Goal: Use online tool/utility: Utilize a website feature to perform a specific function

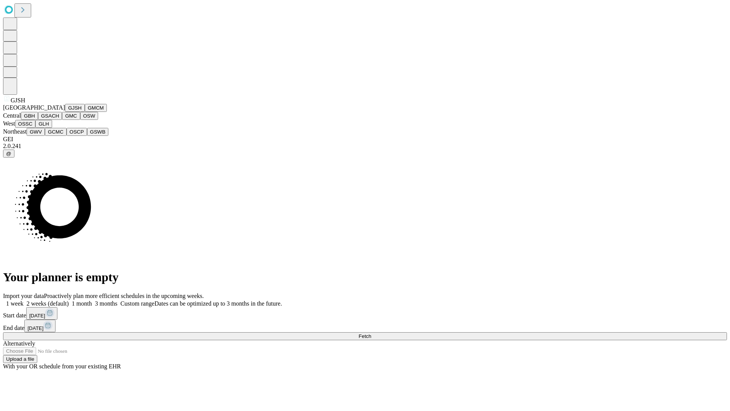
click at [65, 112] on button "GJSH" at bounding box center [75, 108] width 20 height 8
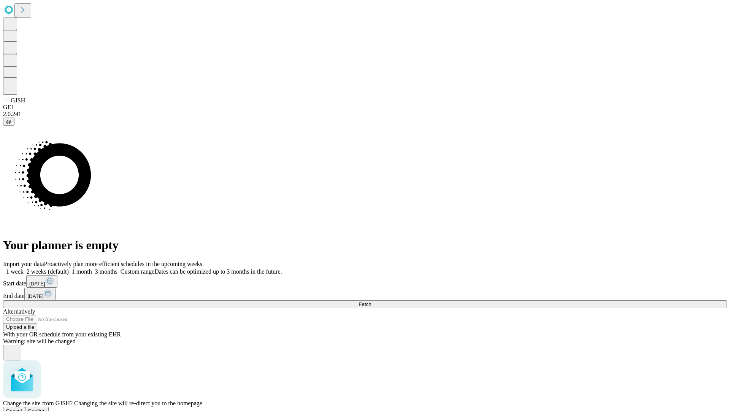
click at [46, 407] on span "Confirm" at bounding box center [37, 410] width 18 height 6
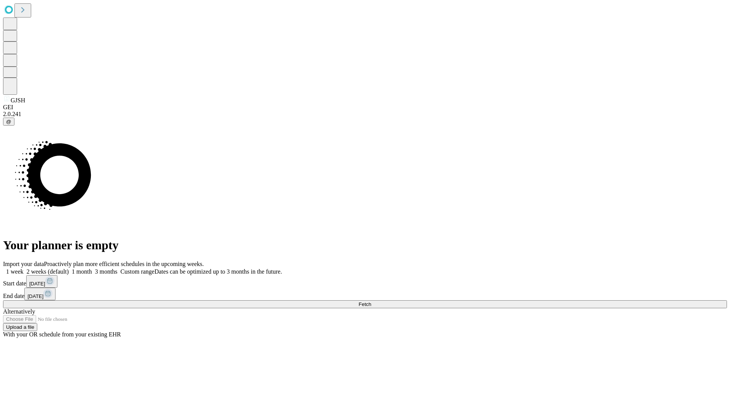
click at [92, 268] on label "1 month" at bounding box center [80, 271] width 23 height 6
click at [371, 301] on span "Fetch" at bounding box center [364, 304] width 13 height 6
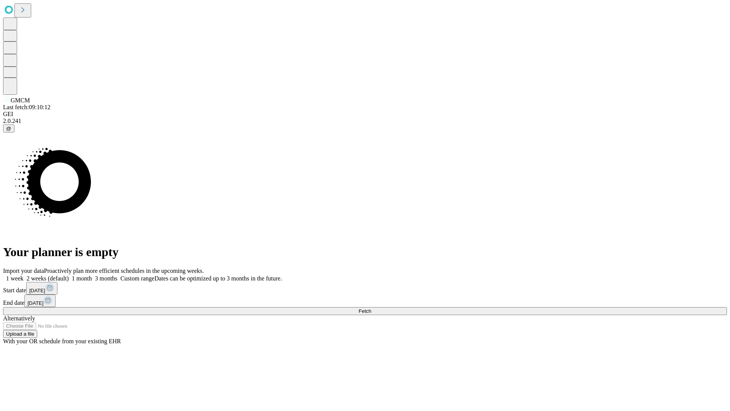
click at [92, 275] on label "1 month" at bounding box center [80, 278] width 23 height 6
click at [371, 308] on span "Fetch" at bounding box center [364, 311] width 13 height 6
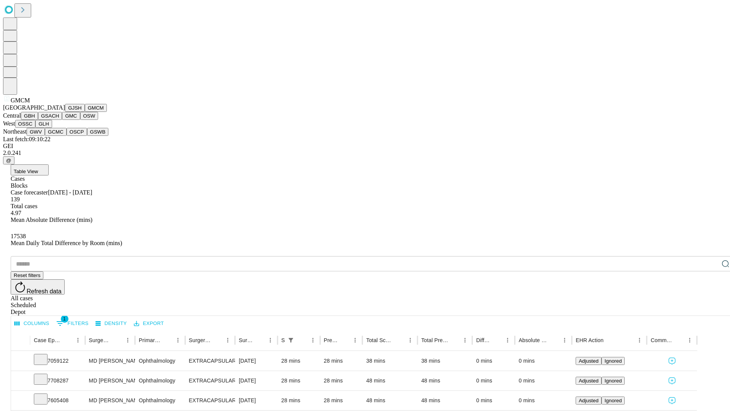
click at [38, 120] on button "GBH" at bounding box center [29, 116] width 17 height 8
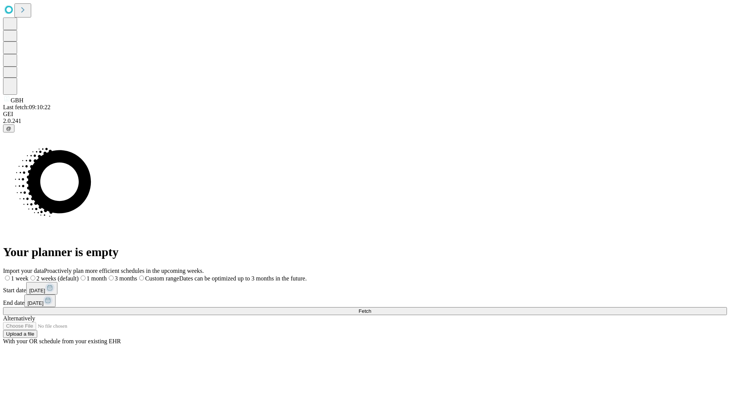
click at [107, 275] on label "1 month" at bounding box center [93, 278] width 28 height 6
click at [371, 308] on span "Fetch" at bounding box center [364, 311] width 13 height 6
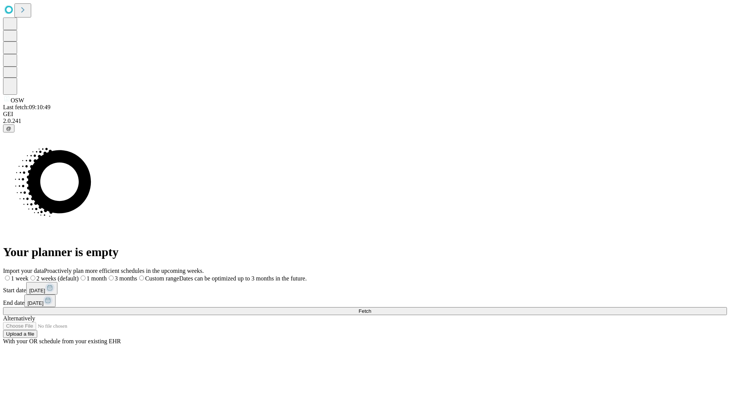
click at [107, 275] on label "1 month" at bounding box center [93, 278] width 28 height 6
click at [371, 308] on span "Fetch" at bounding box center [364, 311] width 13 height 6
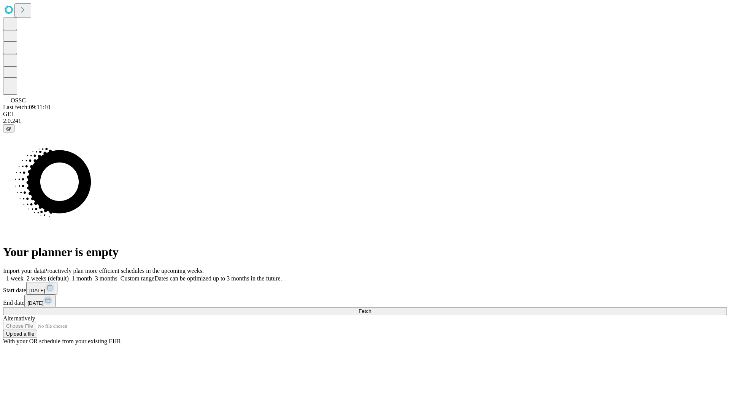
click at [92, 275] on label "1 month" at bounding box center [80, 278] width 23 height 6
click at [371, 308] on span "Fetch" at bounding box center [364, 311] width 13 height 6
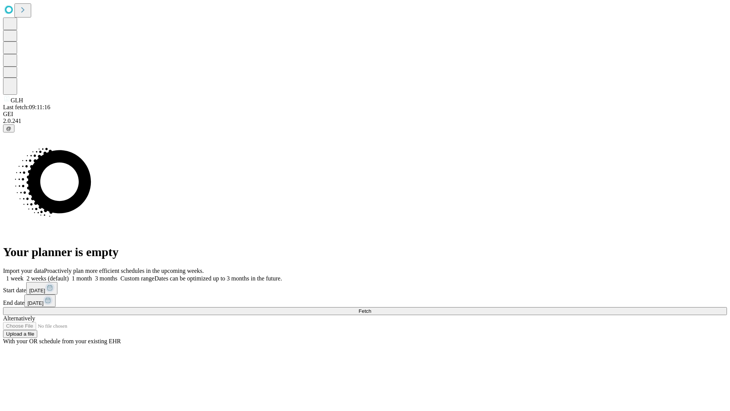
click at [92, 275] on label "1 month" at bounding box center [80, 278] width 23 height 6
click at [371, 308] on span "Fetch" at bounding box center [364, 311] width 13 height 6
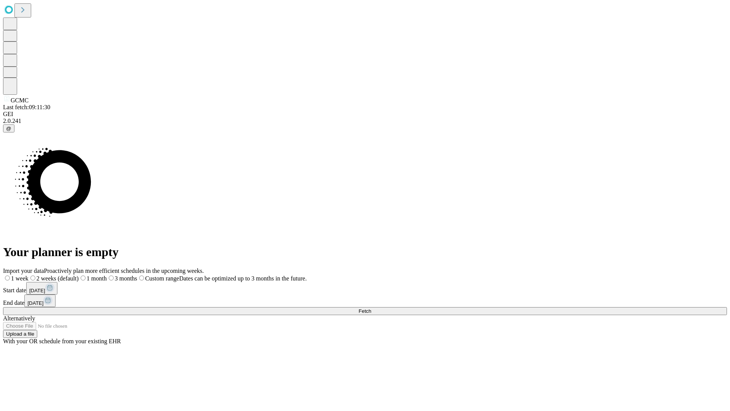
click at [107, 275] on label "1 month" at bounding box center [93, 278] width 28 height 6
click at [371, 308] on span "Fetch" at bounding box center [364, 311] width 13 height 6
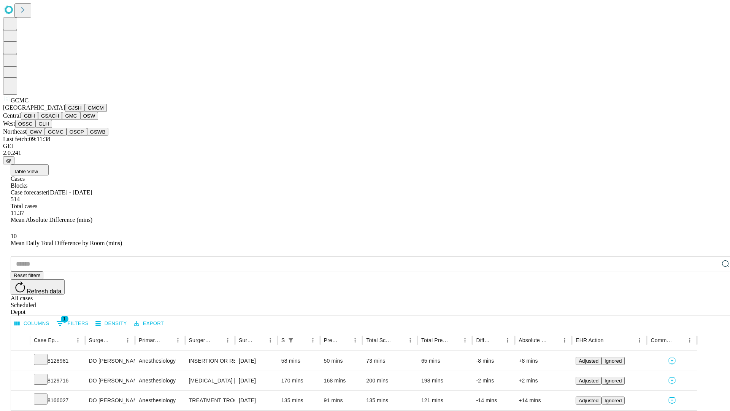
click at [67, 136] on button "OSCP" at bounding box center [77, 132] width 21 height 8
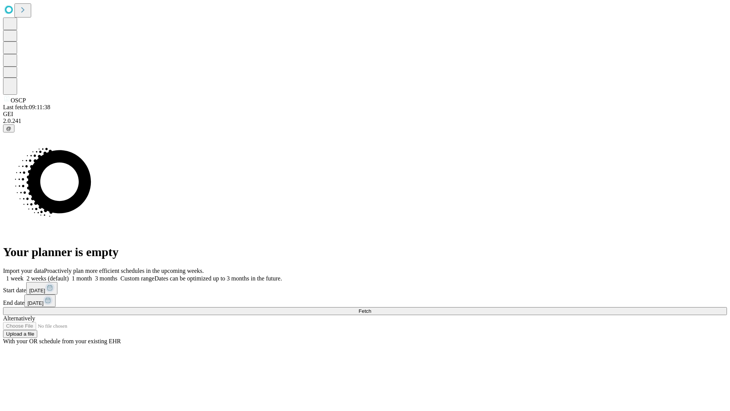
click at [92, 275] on label "1 month" at bounding box center [80, 278] width 23 height 6
click at [371, 308] on span "Fetch" at bounding box center [364, 311] width 13 height 6
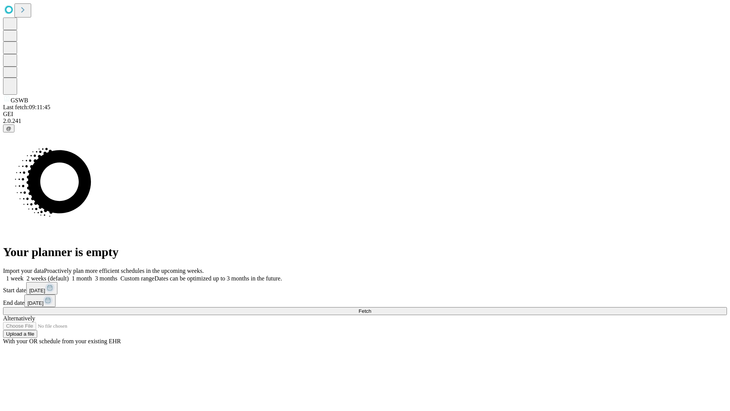
click at [92, 275] on label "1 month" at bounding box center [80, 278] width 23 height 6
click at [371, 308] on span "Fetch" at bounding box center [364, 311] width 13 height 6
